Goal: Check status: Check status

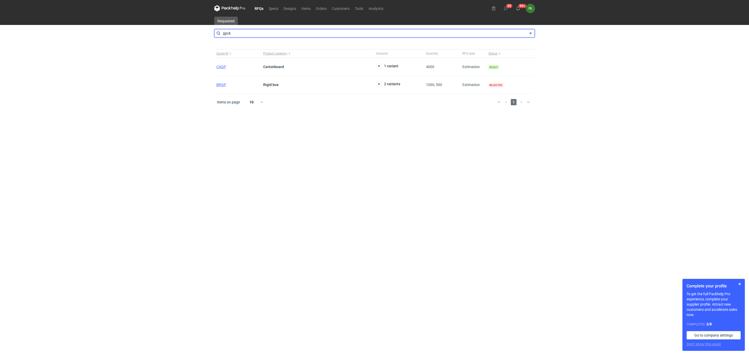
click at [231, 30] on input "gpck" at bounding box center [374, 33] width 320 height 8
drag, startPoint x: 236, startPoint y: 31, endPoint x: 190, endPoint y: 33, distance: 45.3
click at [190, 33] on div "RFQs Specs Designs Items Orders Customers Tools Analytics 29 99+ OŁ [PERSON_NAM…" at bounding box center [374, 177] width 749 height 355
type input "carq"
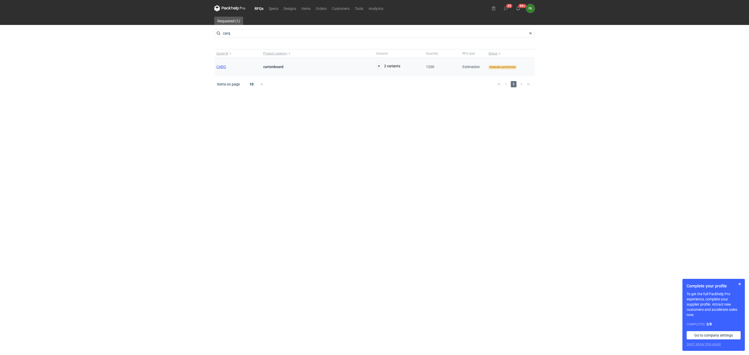
click at [218, 66] on span "CARQ" at bounding box center [221, 67] width 10 height 4
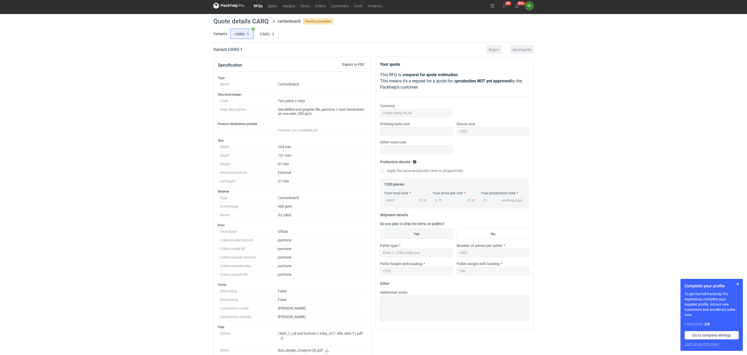
scroll to position [2, 0]
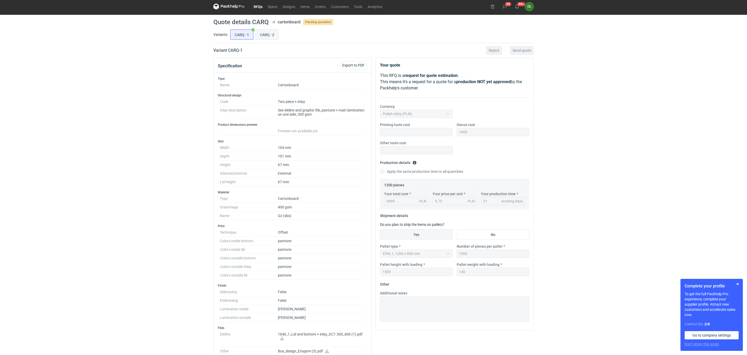
click at [269, 35] on input "CARQ - 2" at bounding box center [267, 35] width 23 height 10
radio input "true"
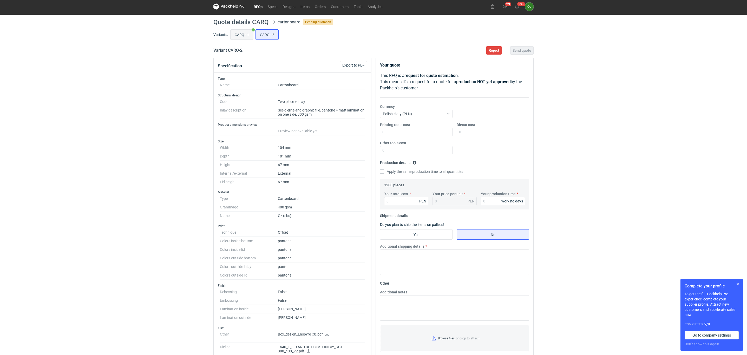
click at [252, 37] on input "CARQ - 1" at bounding box center [242, 35] width 23 height 10
radio input "true"
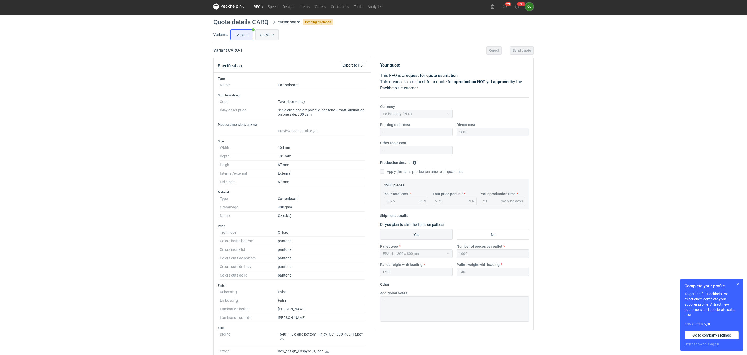
click at [264, 35] on input "CARQ - 2" at bounding box center [267, 35] width 23 height 10
radio input "true"
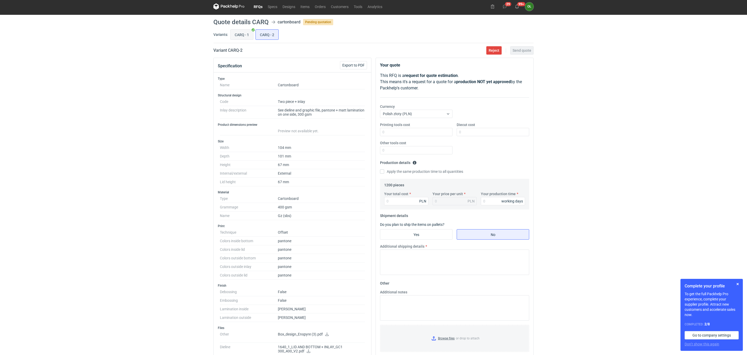
click at [247, 32] on input "CARQ - 1" at bounding box center [242, 35] width 23 height 10
radio input "true"
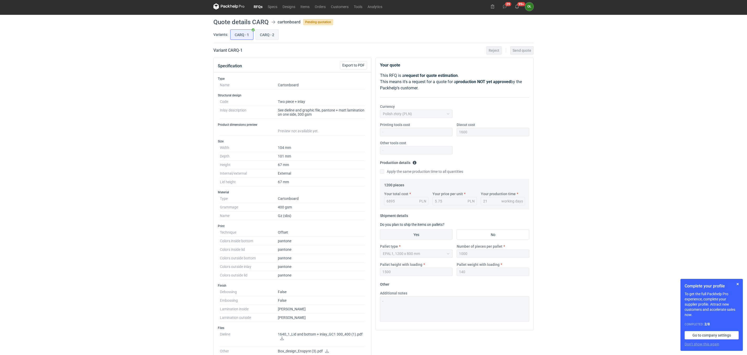
click at [265, 37] on input "CARQ - 2" at bounding box center [267, 35] width 23 height 10
radio input "true"
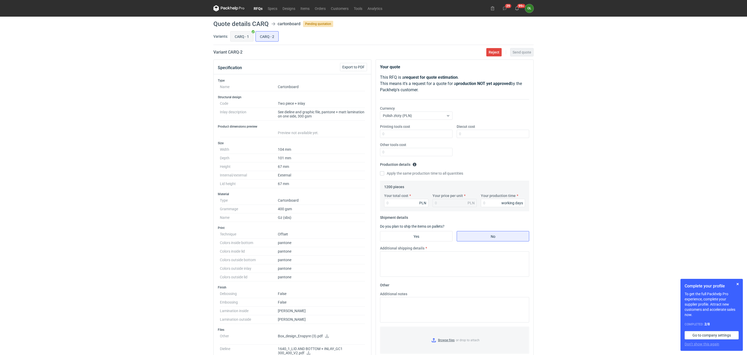
click at [246, 37] on input "CARQ - 1" at bounding box center [242, 36] width 23 height 10
radio input "true"
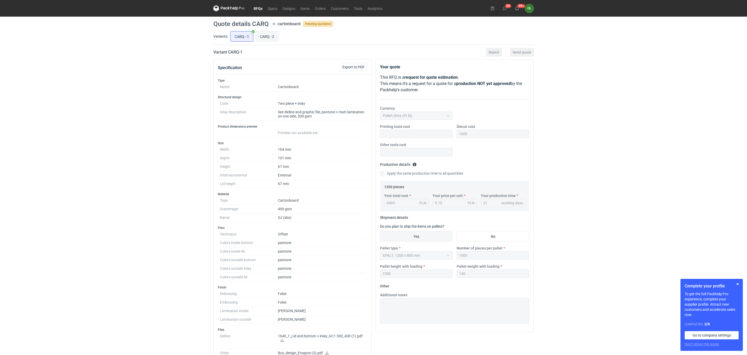
click at [271, 38] on input "CARQ - 2" at bounding box center [267, 36] width 23 height 10
radio input "true"
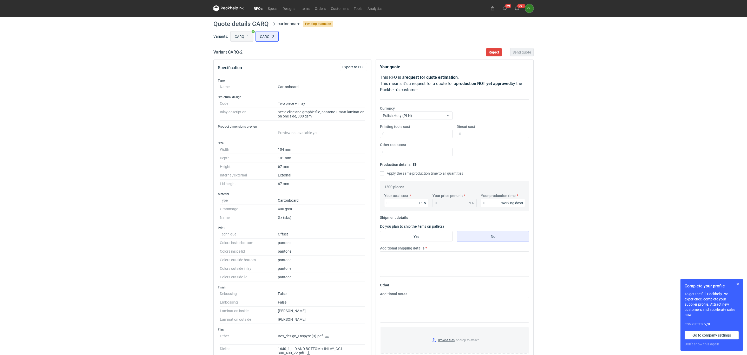
click at [242, 38] on input "CARQ - 1" at bounding box center [242, 36] width 23 height 10
radio input "true"
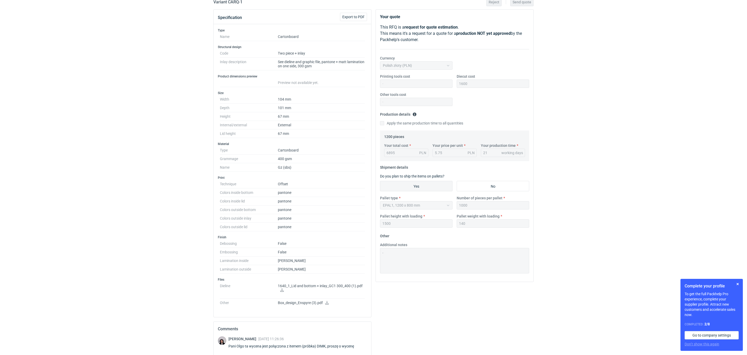
scroll to position [65, 0]
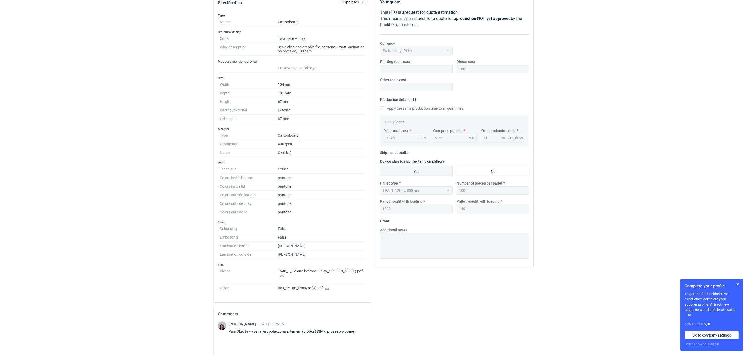
click at [327, 290] on icon at bounding box center [327, 288] width 4 height 4
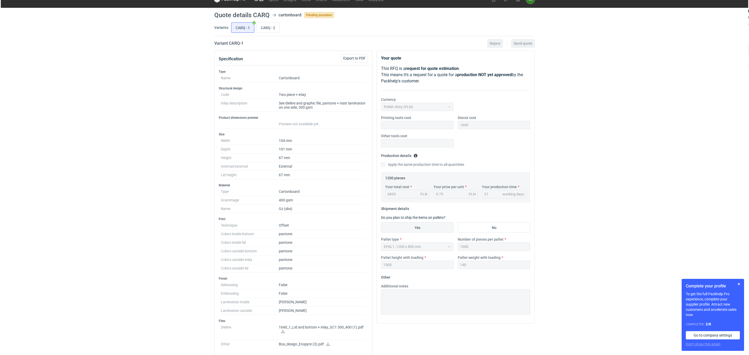
scroll to position [0, 0]
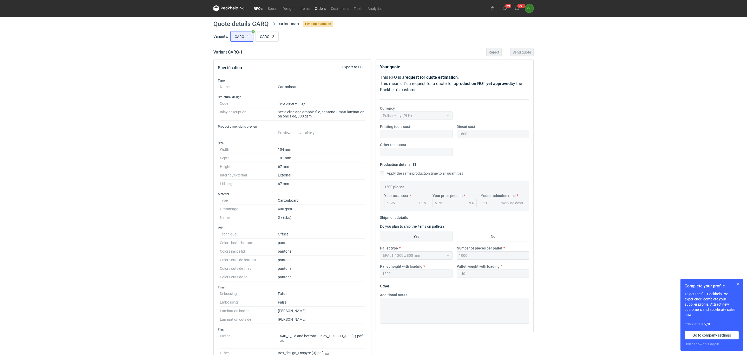
click at [317, 9] on link "Orders" at bounding box center [320, 8] width 16 height 6
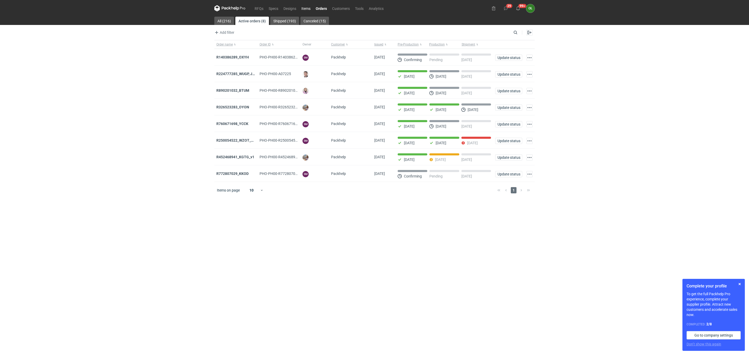
click at [305, 9] on link "Items" at bounding box center [306, 8] width 14 height 6
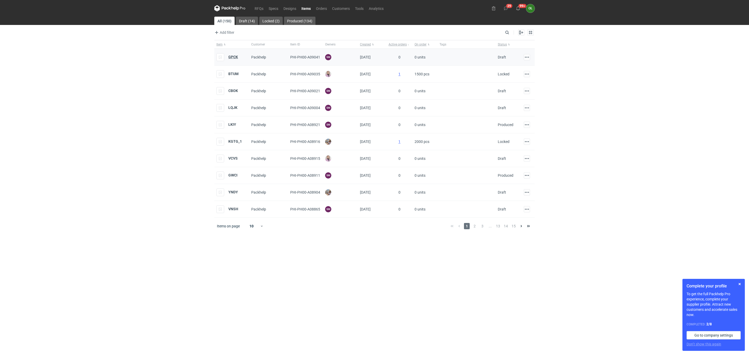
click at [233, 57] on strong "GPCK" at bounding box center [233, 57] width 10 height 4
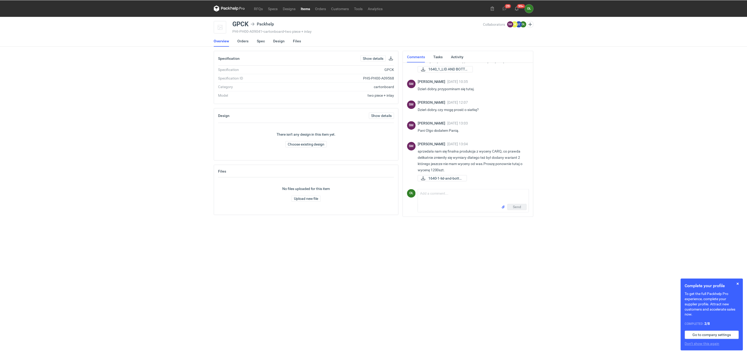
scroll to position [34, 0]
click at [258, 41] on link "Spec" at bounding box center [261, 40] width 8 height 11
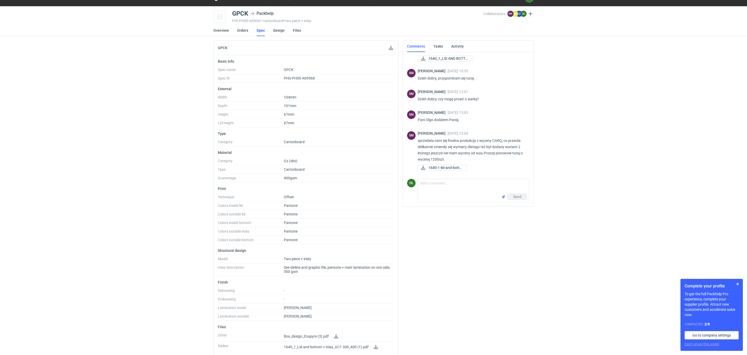
scroll to position [19, 0]
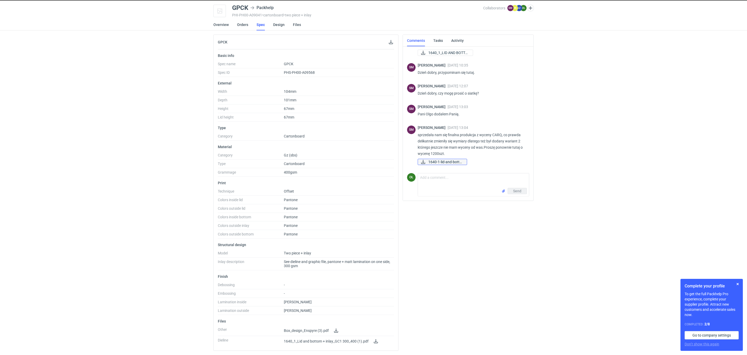
click at [454, 159] on span "1640-1-lid-and-botto..." at bounding box center [446, 162] width 34 height 6
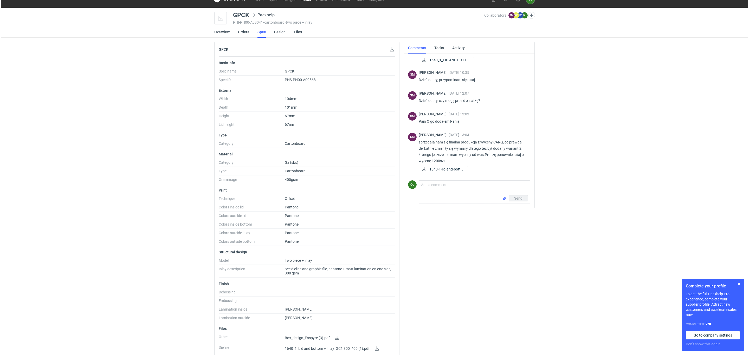
scroll to position [0, 0]
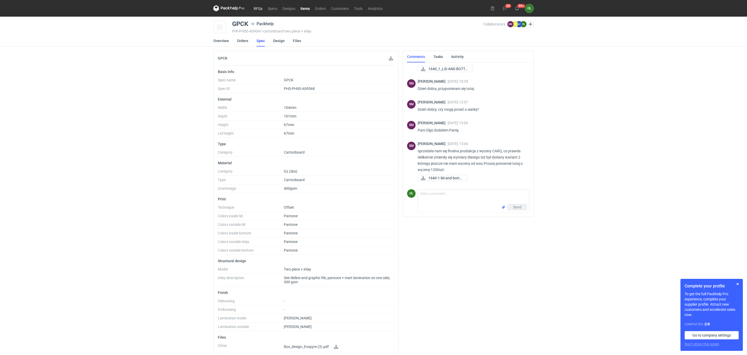
click at [257, 10] on link "RFQs" at bounding box center [258, 8] width 14 height 6
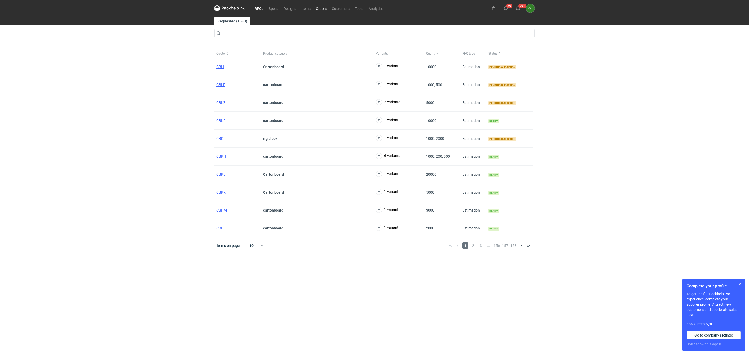
click at [318, 9] on link "Orders" at bounding box center [321, 8] width 16 height 6
